Goal: Task Accomplishment & Management: Manage account settings

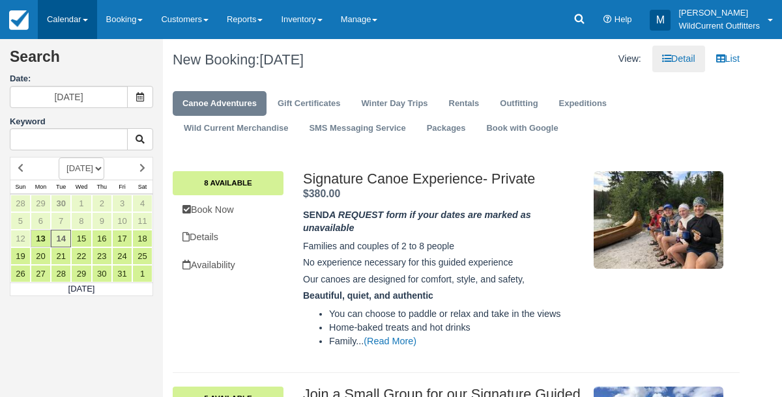
click at [63, 13] on link "Calendar" at bounding box center [67, 19] width 59 height 39
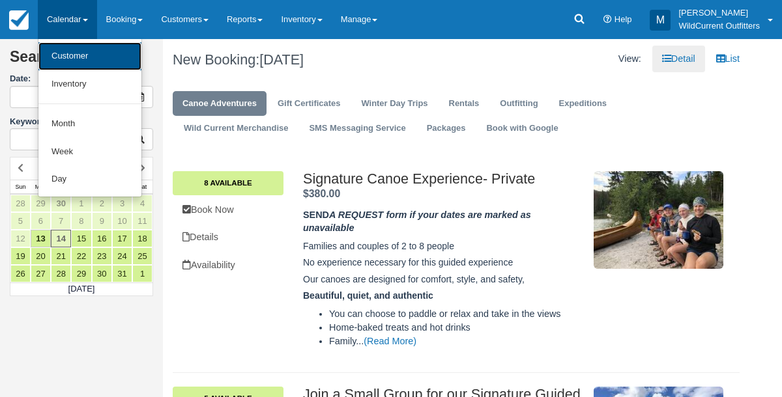
click at [63, 49] on link "Customer" at bounding box center [89, 56] width 103 height 28
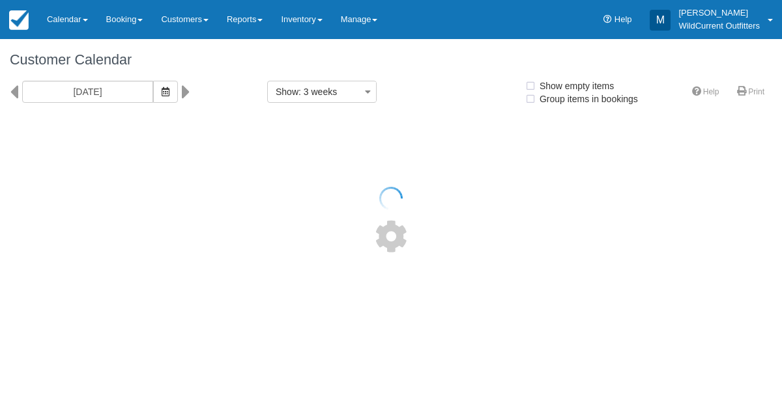
select select
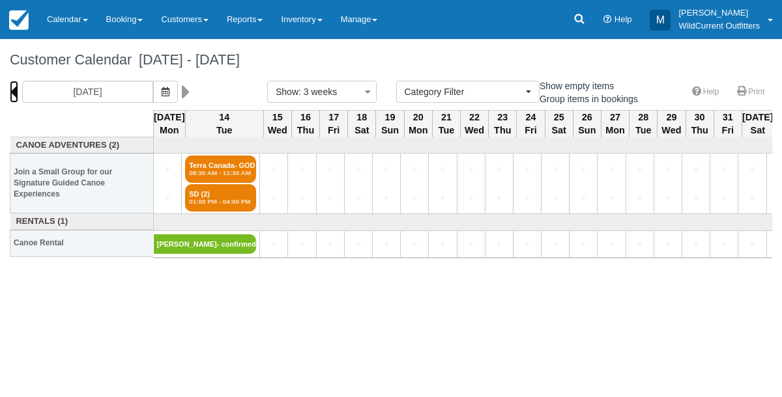
click at [16, 91] on icon at bounding box center [14, 92] width 8 height 22
type input "09/22/25"
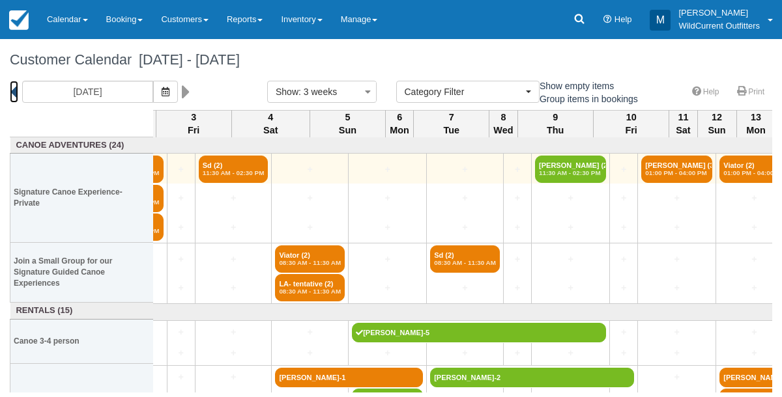
scroll to position [0, 803]
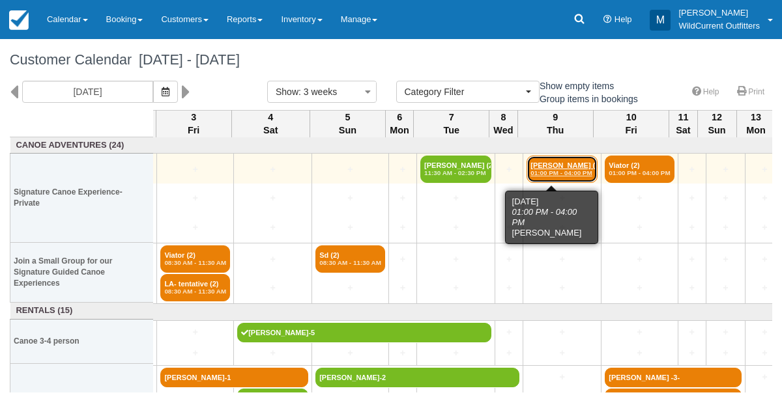
click at [534, 172] on em "01:00 PM - 04:00 PM" at bounding box center [561, 173] width 63 height 8
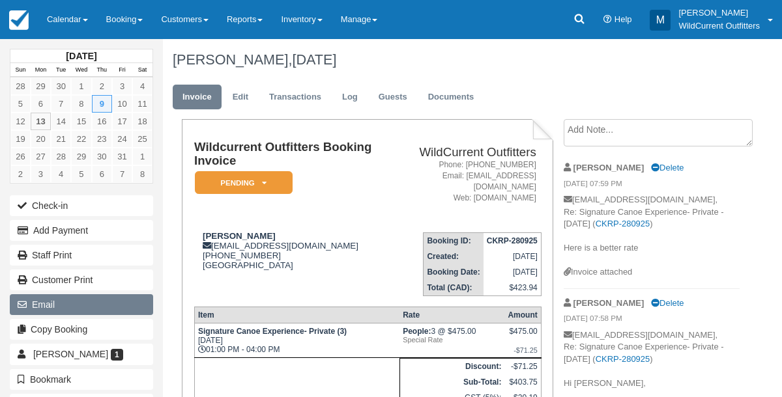
click at [113, 295] on button "Email" at bounding box center [81, 305] width 143 height 21
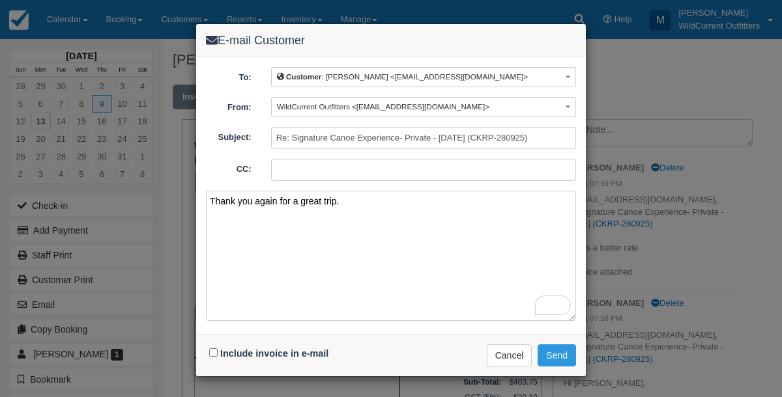
type textarea "Thank you again for a great trip."
click at [214, 350] on input "Include invoice in e-mail" at bounding box center [213, 353] width 8 height 8
checkbox input "true"
click at [551, 358] on button "Send" at bounding box center [557, 356] width 38 height 22
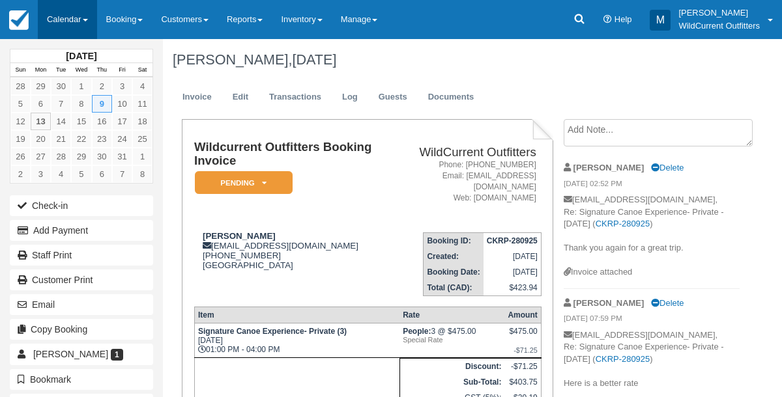
click at [48, 18] on link "Calendar" at bounding box center [67, 19] width 59 height 39
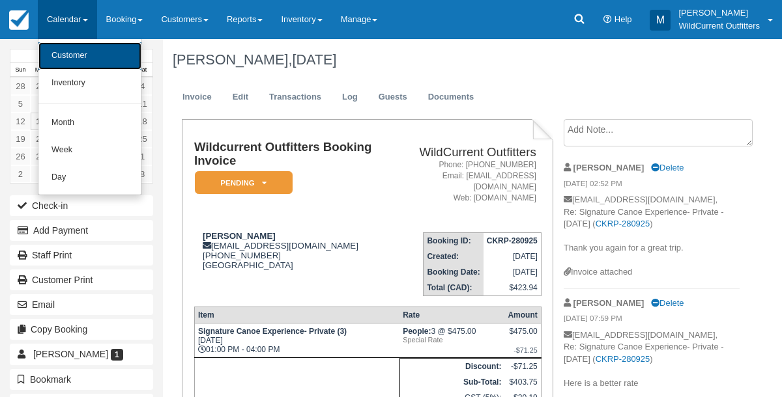
click at [57, 56] on link "Customer" at bounding box center [89, 55] width 103 height 27
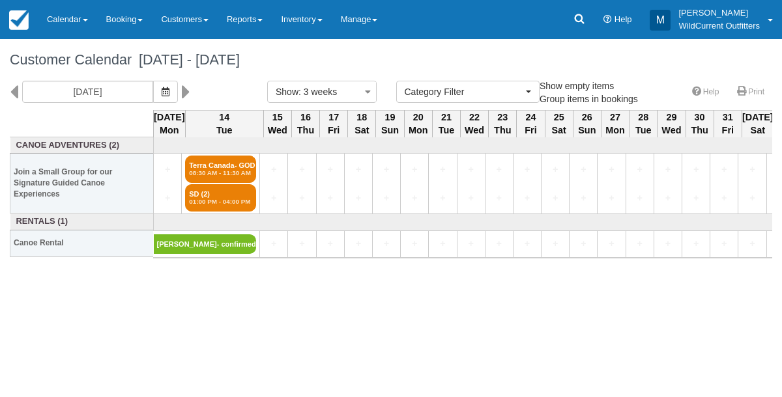
select select
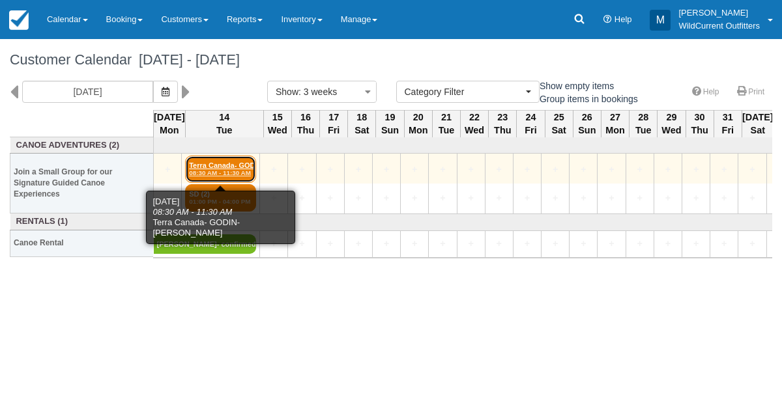
click at [212, 165] on link "Terra Canada- GODIN- (2) 08:30 AM - 11:30 AM" at bounding box center [220, 169] width 71 height 27
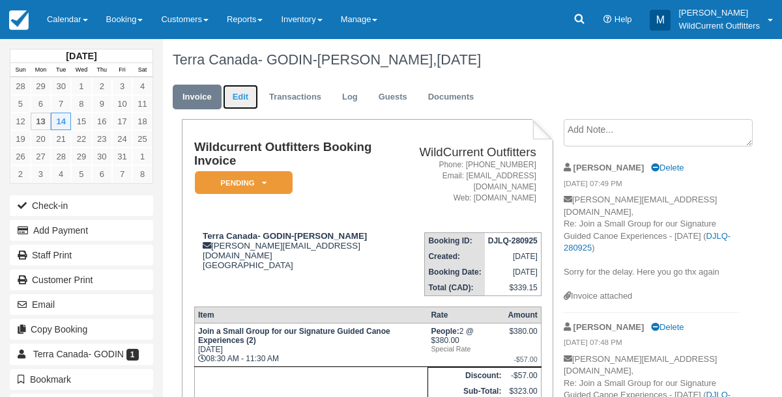
click at [242, 98] on link "Edit" at bounding box center [240, 97] width 35 height 25
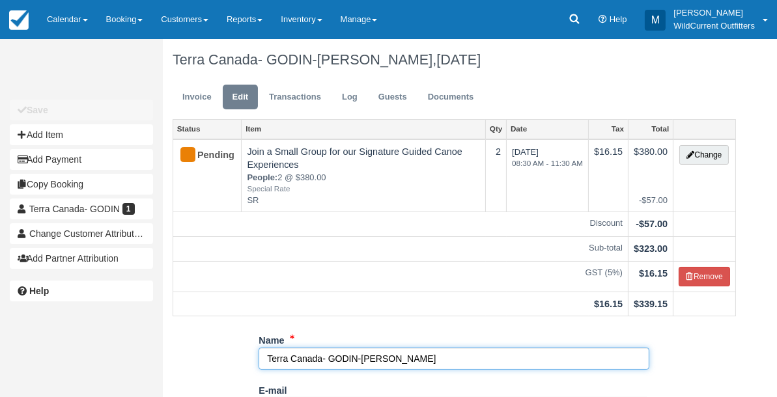
click at [266, 354] on input "Terra Canada- GODIN-[PERSON_NAME]" at bounding box center [454, 359] width 391 height 22
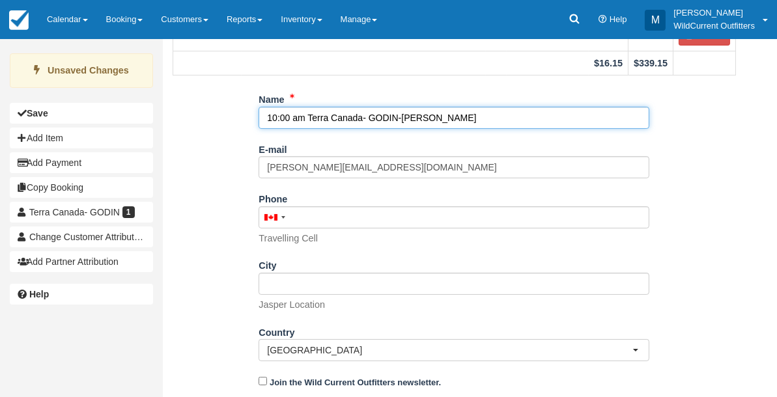
scroll to position [276, 0]
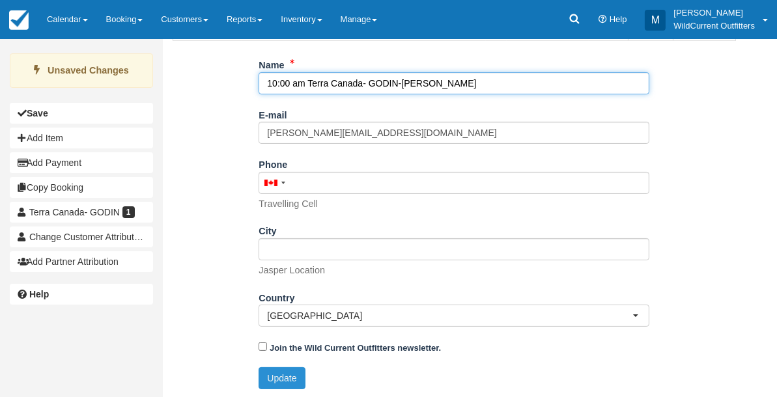
type input "10:00 am Terra Canada- GODIN-[PERSON_NAME]"
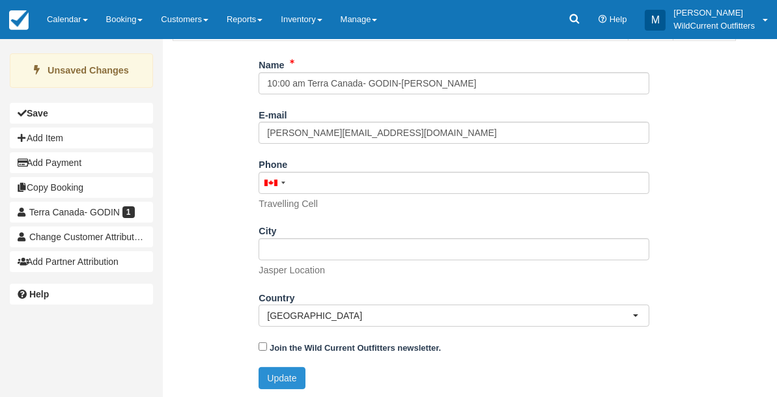
click at [278, 376] on button "Update" at bounding box center [282, 378] width 46 height 22
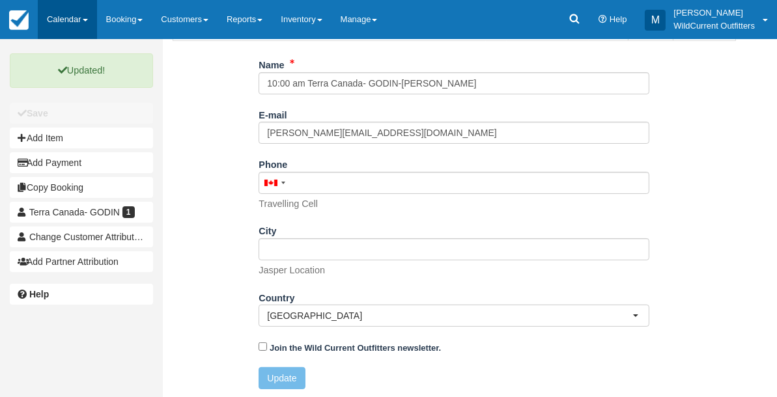
click at [48, 14] on link "Calendar" at bounding box center [67, 19] width 59 height 39
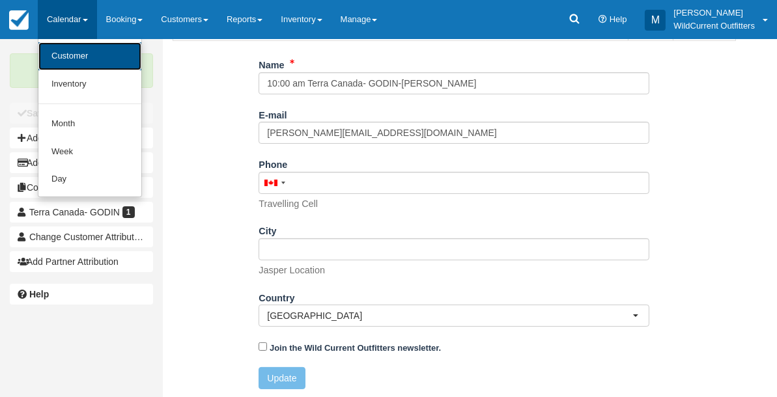
click at [67, 50] on link "Customer" at bounding box center [89, 56] width 103 height 28
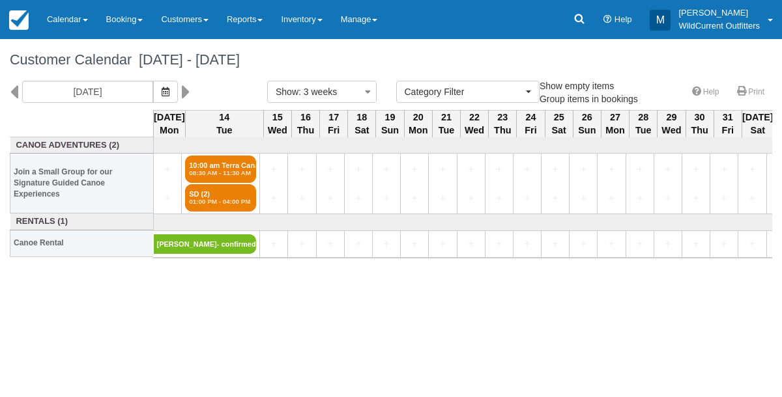
select select
